Goal: Book appointment/travel/reservation

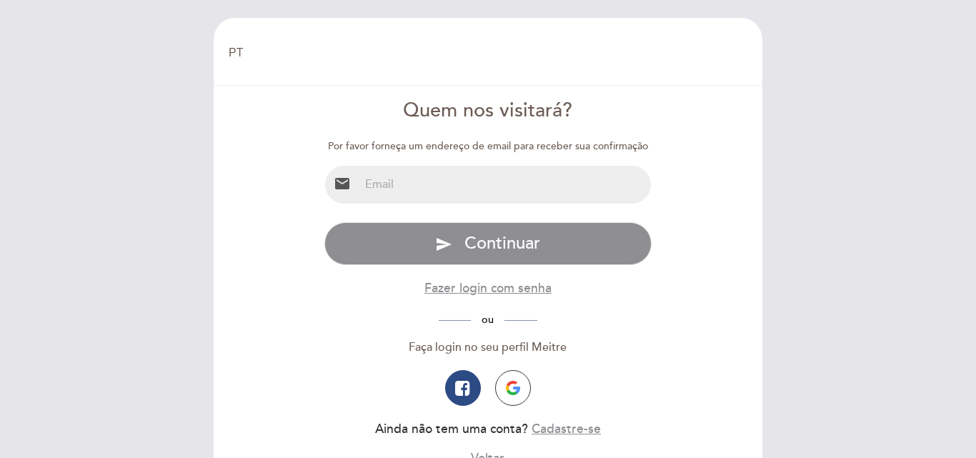
select select "pt"
click at [514, 194] on input "email" at bounding box center [506, 185] width 292 height 38
type input "[EMAIL_ADDRESS][DOMAIN_NAME]"
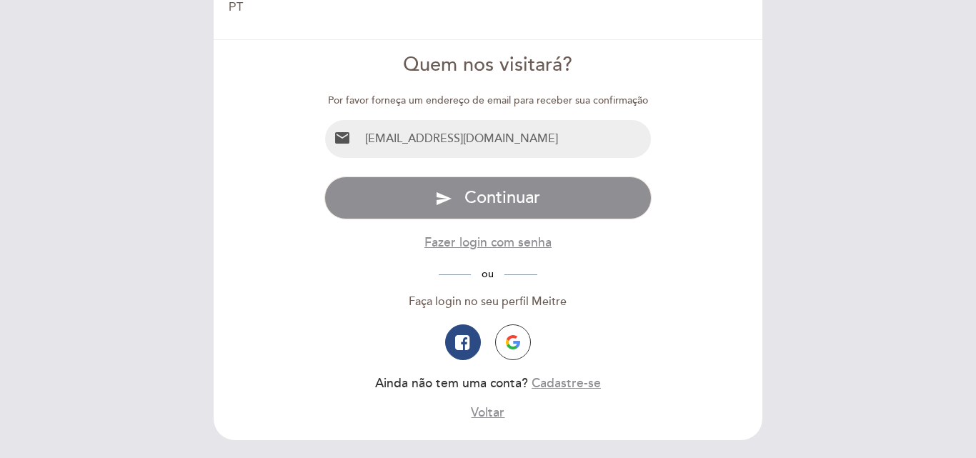
scroll to position [71, 0]
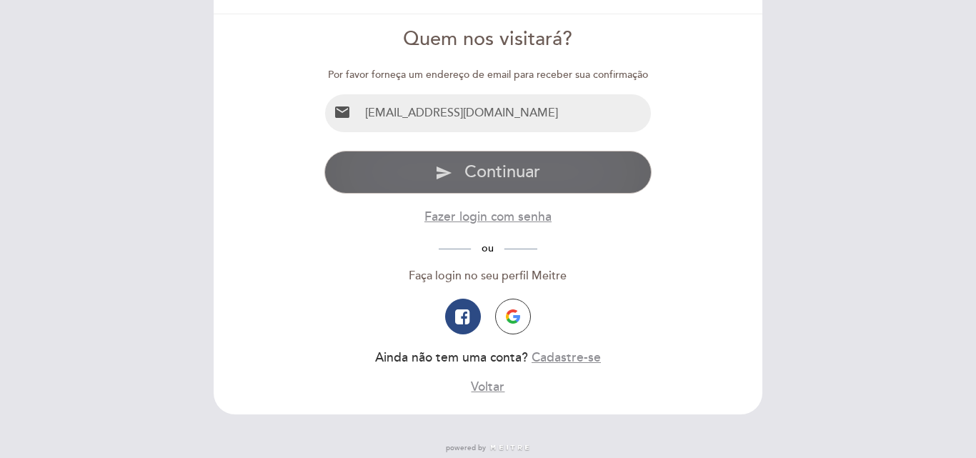
click at [600, 164] on button "send Continuar" at bounding box center [488, 172] width 328 height 43
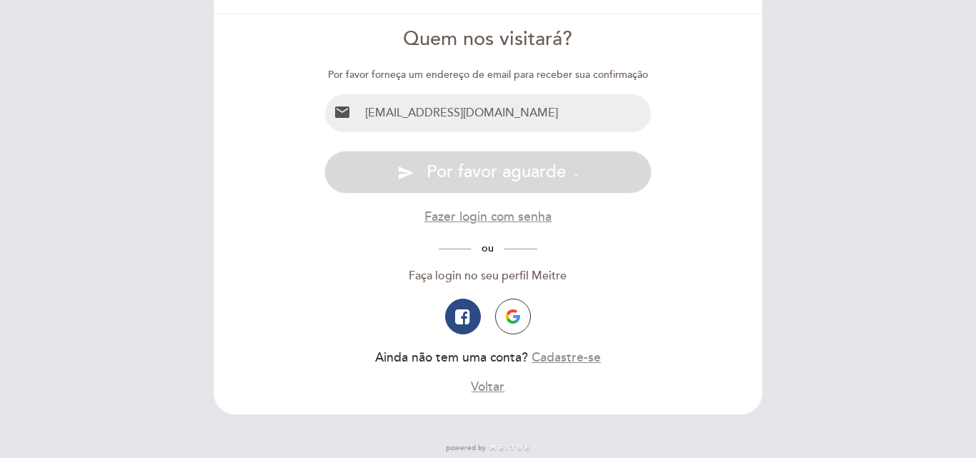
scroll to position [0, 0]
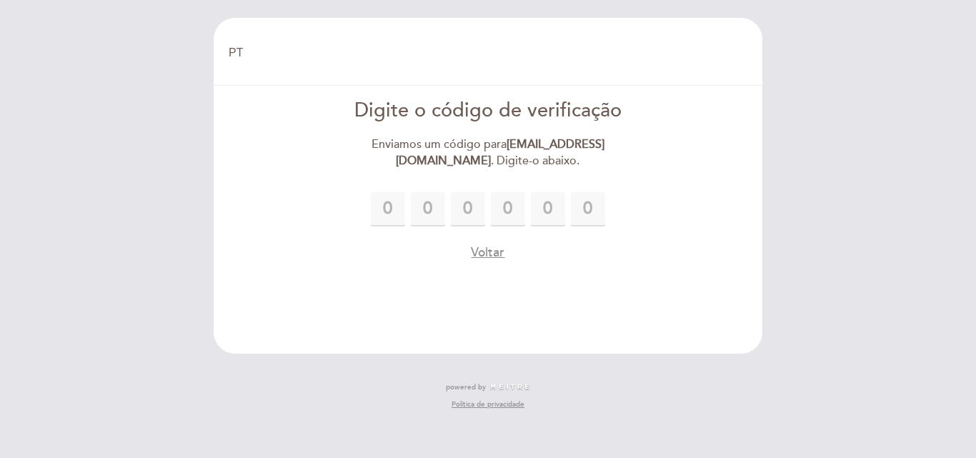
type input "2"
type input "7"
type input "9"
type input "2"
type input "5"
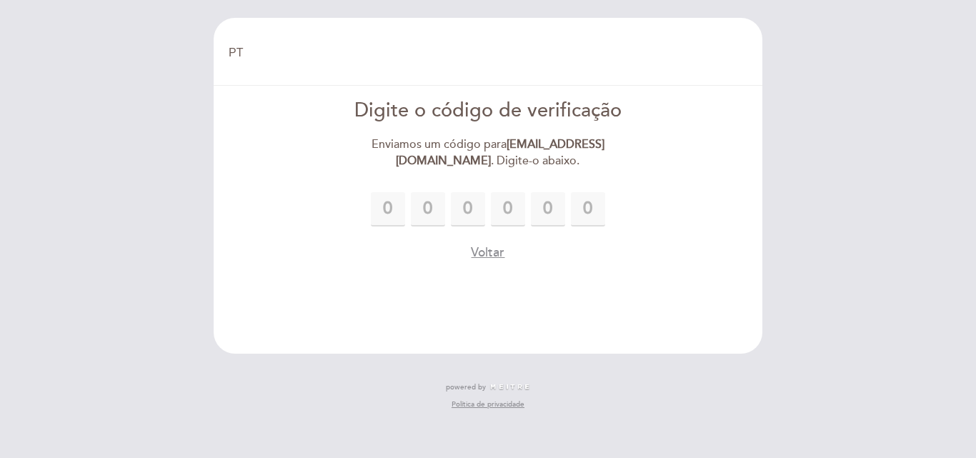
type input "1"
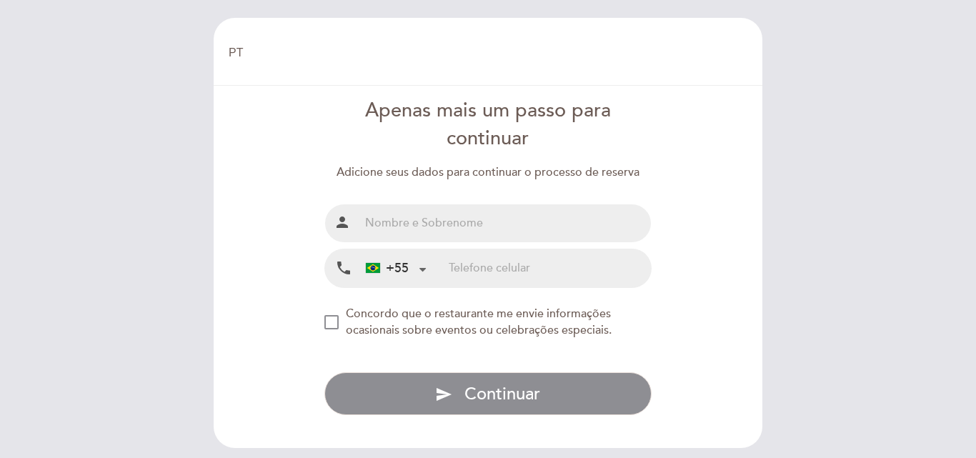
click at [525, 226] on input "text" at bounding box center [506, 223] width 292 height 38
type input "[PERSON_NAME]"
click at [513, 257] on input "tel" at bounding box center [550, 268] width 202 height 38
type input "19992886685"
click at [325, 324] on div "NEW_MODAL_AGREE_RESTAURANT_SEND_OCCASIONAL_INFO" at bounding box center [331, 322] width 14 height 14
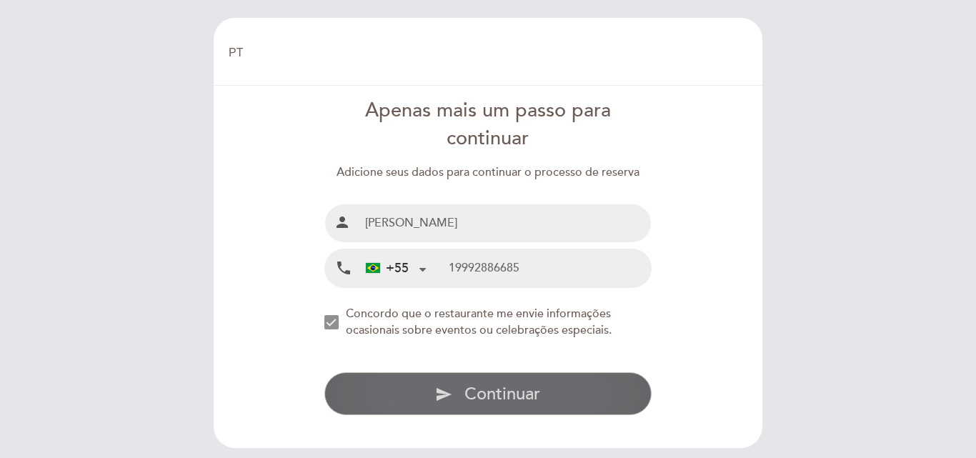
click at [522, 384] on span "Continuar" at bounding box center [503, 394] width 76 height 21
